Goal: Book appointment/travel/reservation

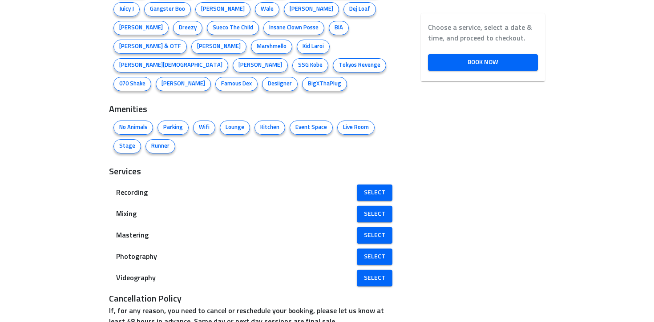
scroll to position [598, 0]
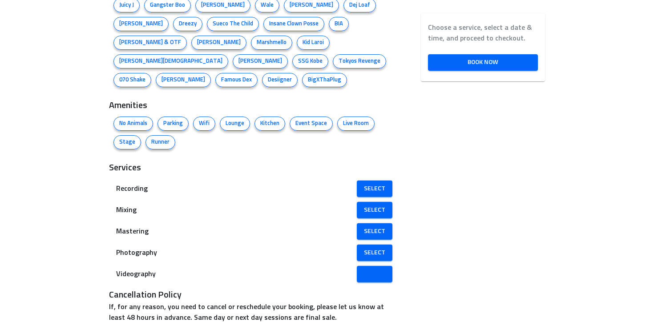
click at [379, 269] on span "Select" at bounding box center [374, 274] width 21 height 11
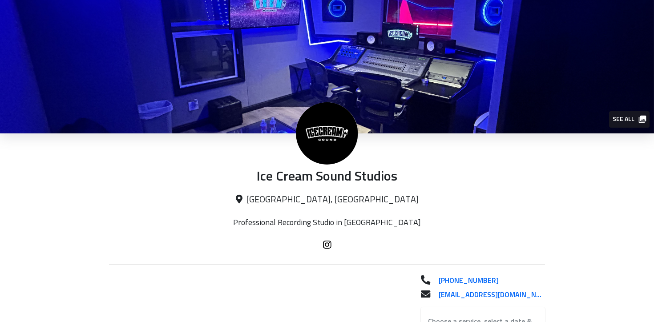
click at [633, 112] on button "See all" at bounding box center [629, 119] width 40 height 16
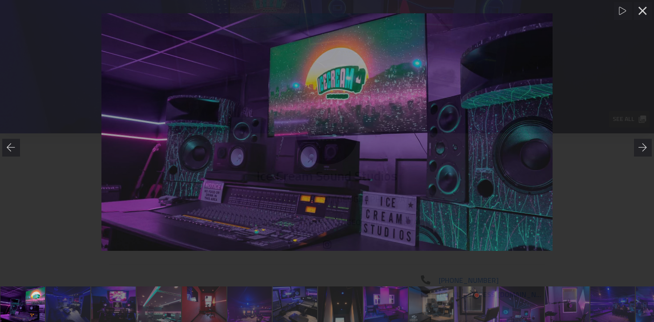
scroll to position [0, 0]
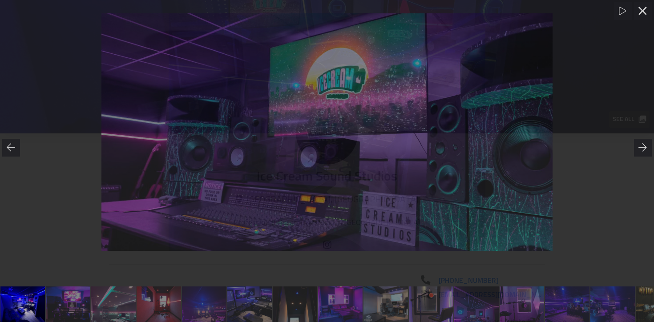
click at [361, 297] on link at bounding box center [340, 304] width 44 height 36
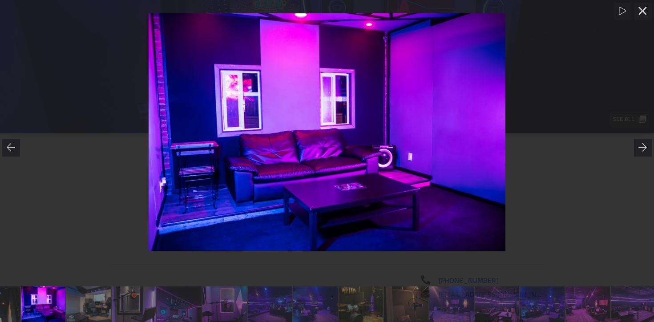
scroll to position [0, 344]
click at [431, 301] on link at bounding box center [449, 304] width 44 height 36
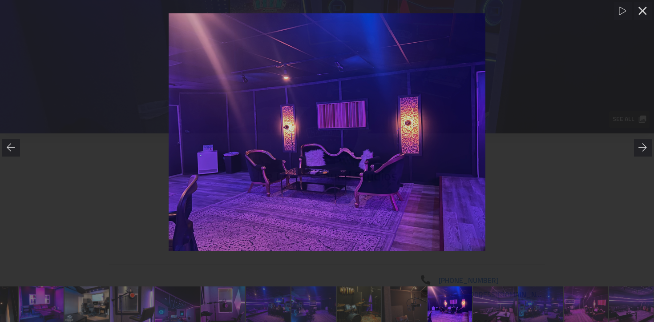
click at [353, 301] on link at bounding box center [359, 304] width 44 height 36
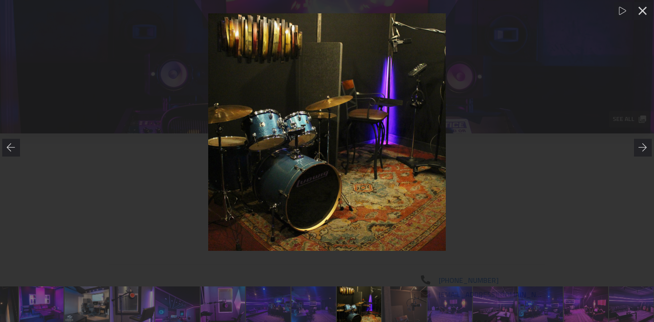
click at [302, 302] on link at bounding box center [313, 304] width 44 height 36
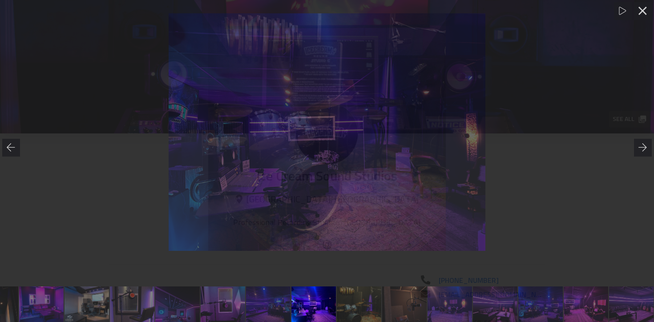
click at [440, 306] on link at bounding box center [449, 304] width 44 height 36
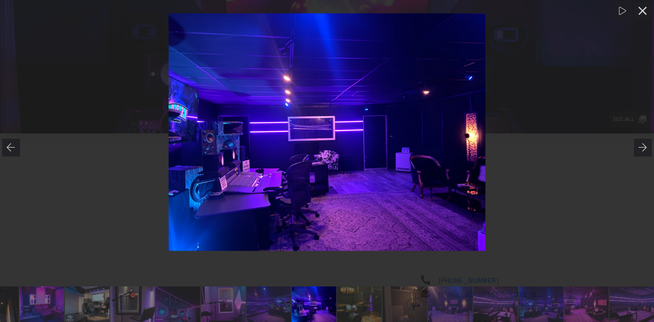
click at [554, 301] on link at bounding box center [541, 304] width 44 height 36
click at [610, 303] on link at bounding box center [632, 304] width 44 height 36
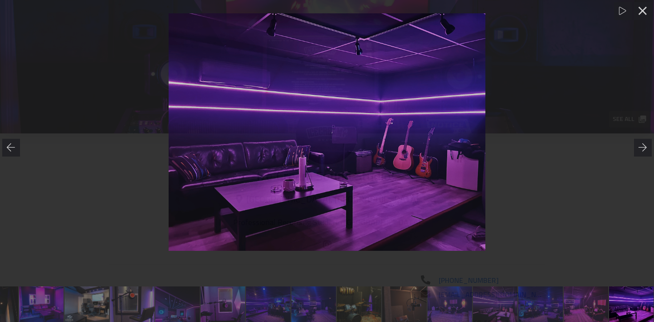
click at [590, 300] on link at bounding box center [586, 304] width 44 height 36
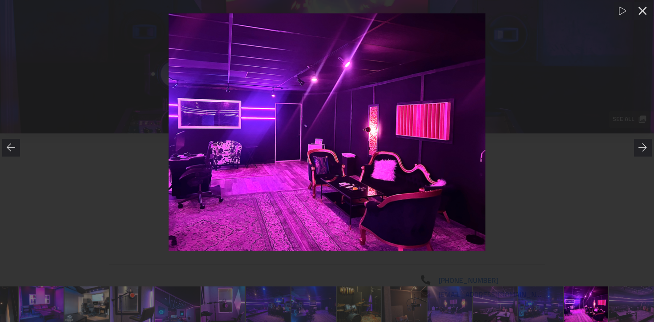
click at [631, 302] on link at bounding box center [631, 304] width 44 height 36
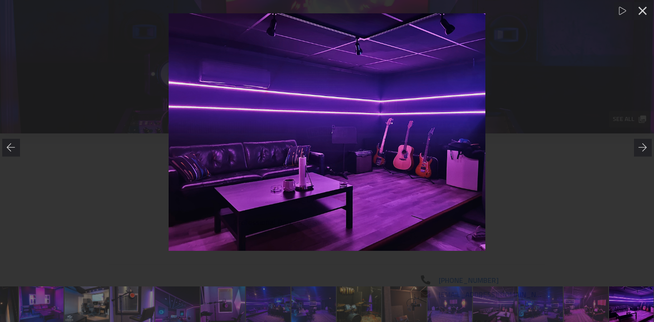
click at [584, 197] on div at bounding box center [327, 132] width 654 height 238
